Goal: Task Accomplishment & Management: Manage account settings

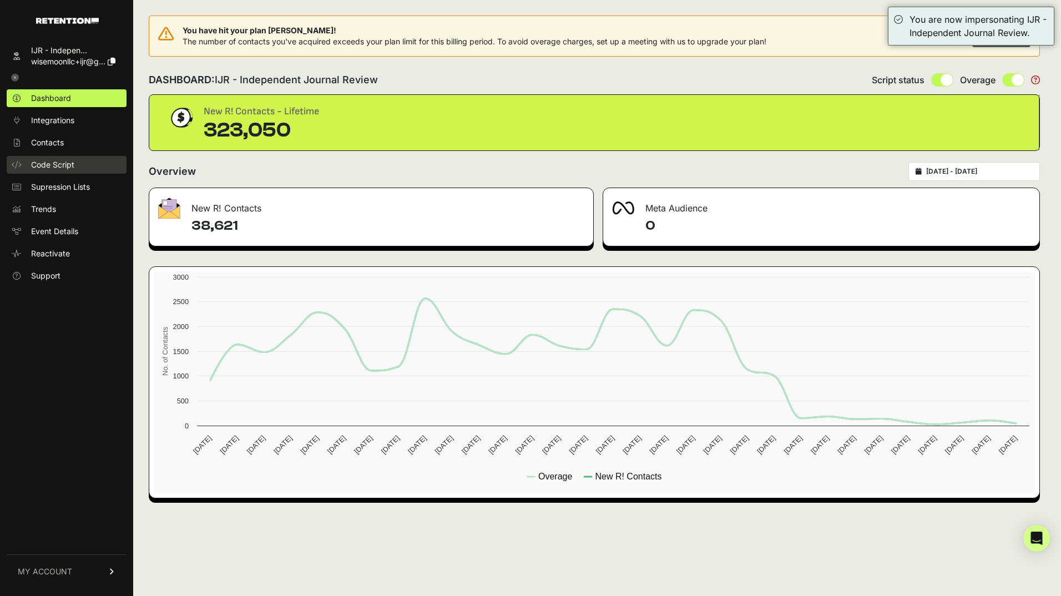
click at [53, 165] on span "Code Script" at bounding box center [52, 164] width 43 height 11
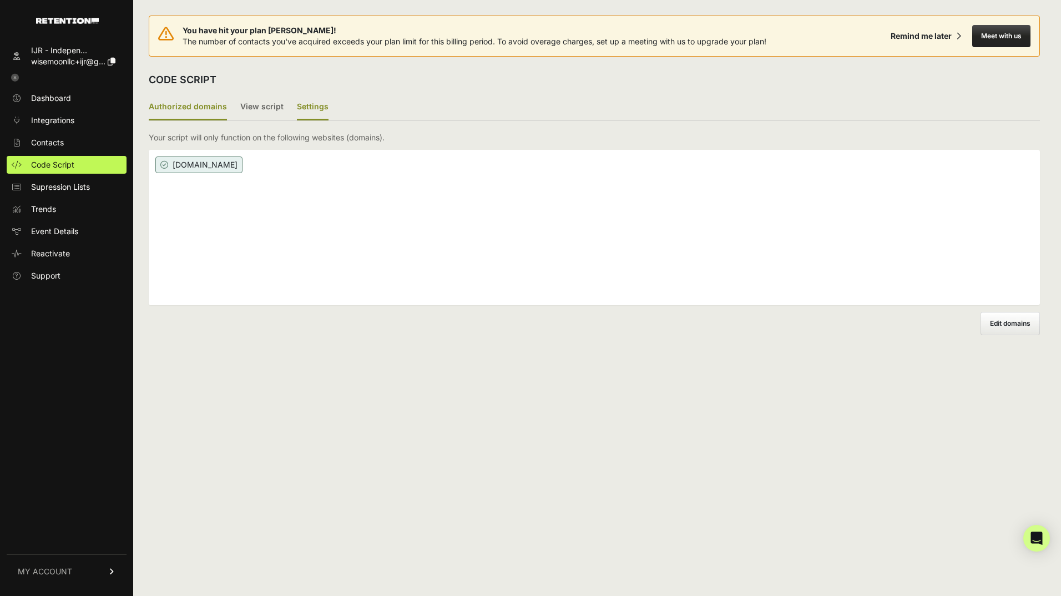
click at [301, 99] on label "Settings" at bounding box center [313, 107] width 32 height 26
drag, startPoint x: 301, startPoint y: 99, endPoint x: 303, endPoint y: 108, distance: 8.6
click at [303, 108] on label "Settings" at bounding box center [313, 107] width 32 height 26
click at [0, 0] on input "Settings" at bounding box center [0, 0] width 0 height 0
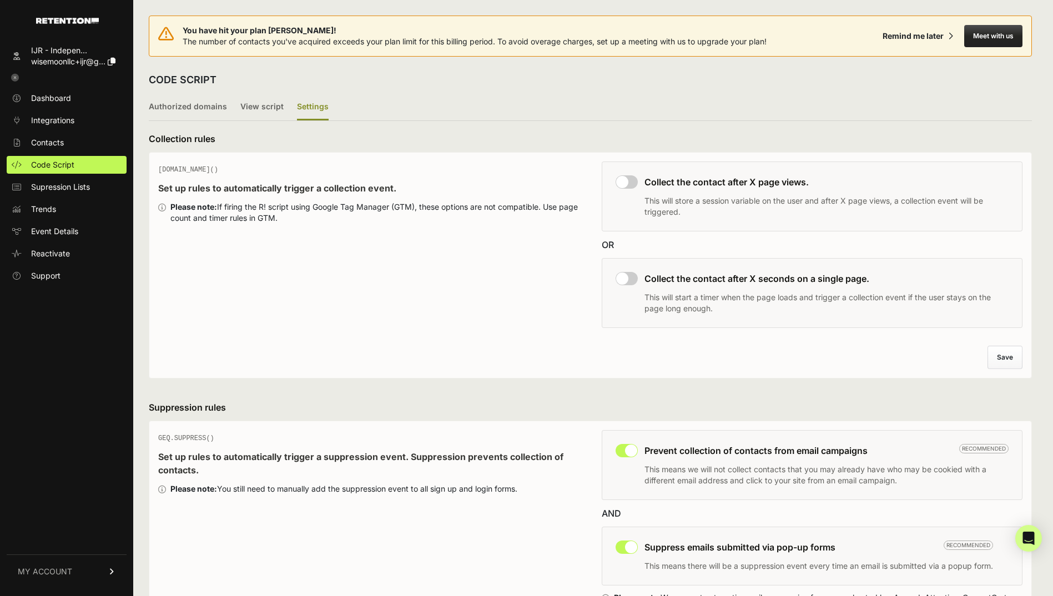
click at [630, 181] on input "checkbox" at bounding box center [627, 181] width 22 height 13
checkbox input "true"
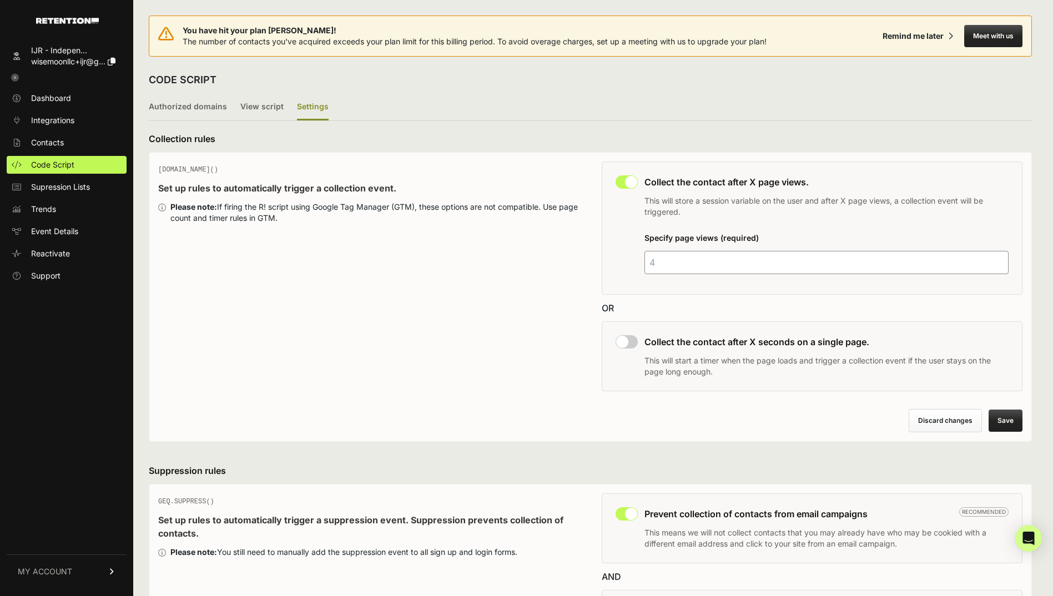
click at [664, 263] on input "number" at bounding box center [826, 262] width 365 height 23
type input "2"
click at [632, 337] on input "checkbox" at bounding box center [627, 341] width 22 height 13
checkbox input "true"
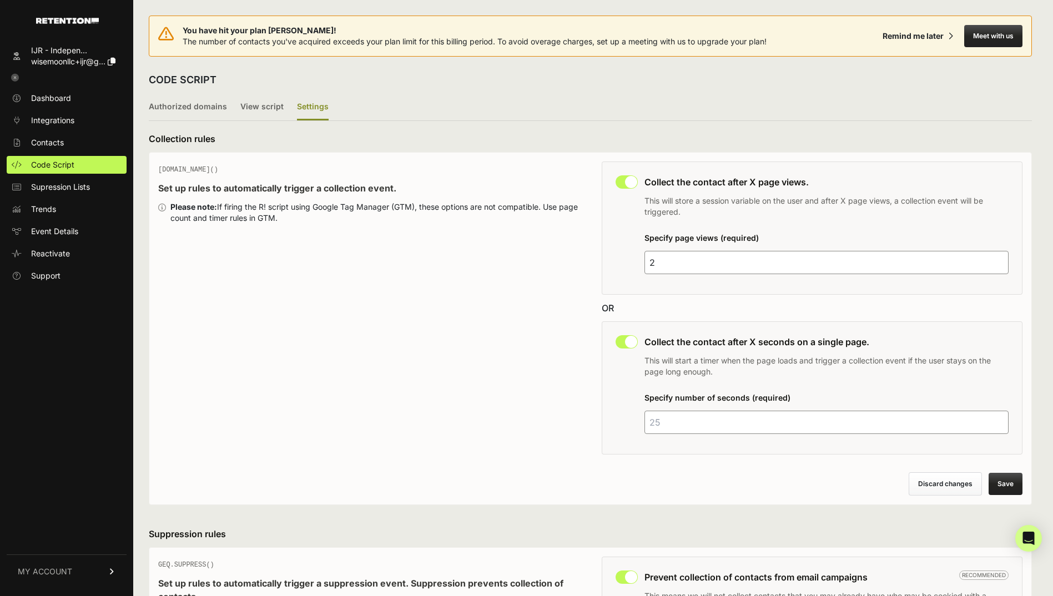
click at [679, 421] on input "number" at bounding box center [826, 422] width 365 height 23
type input "45"
click at [853, 371] on p "This will start a timer when the page loads and trigger a collection event if t…" at bounding box center [826, 366] width 365 height 22
click at [1012, 482] on button "Save" at bounding box center [1005, 484] width 34 height 22
click at [16, 77] on icon at bounding box center [15, 78] width 8 height 8
